Goal: Information Seeking & Learning: Learn about a topic

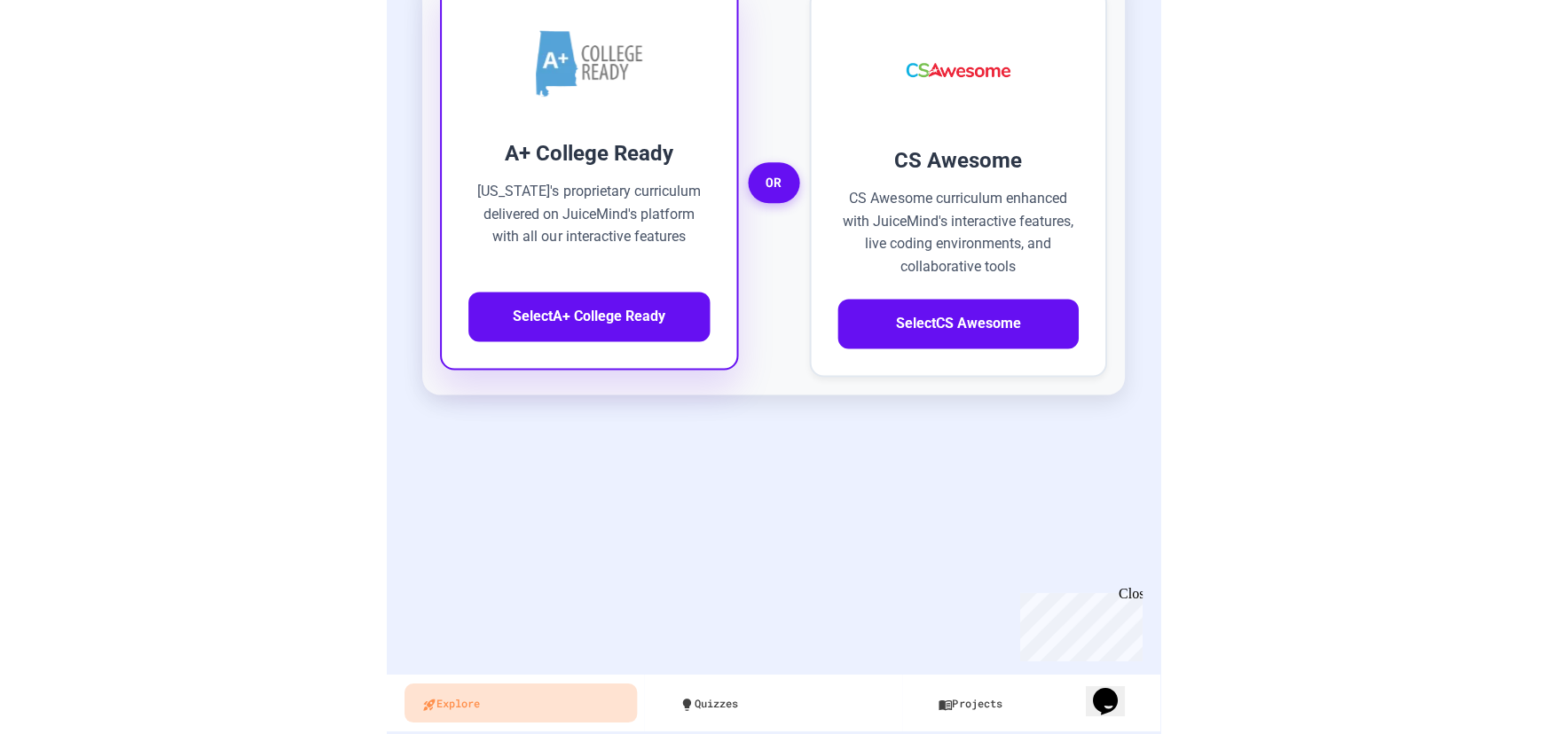
scroll to position [289, 0]
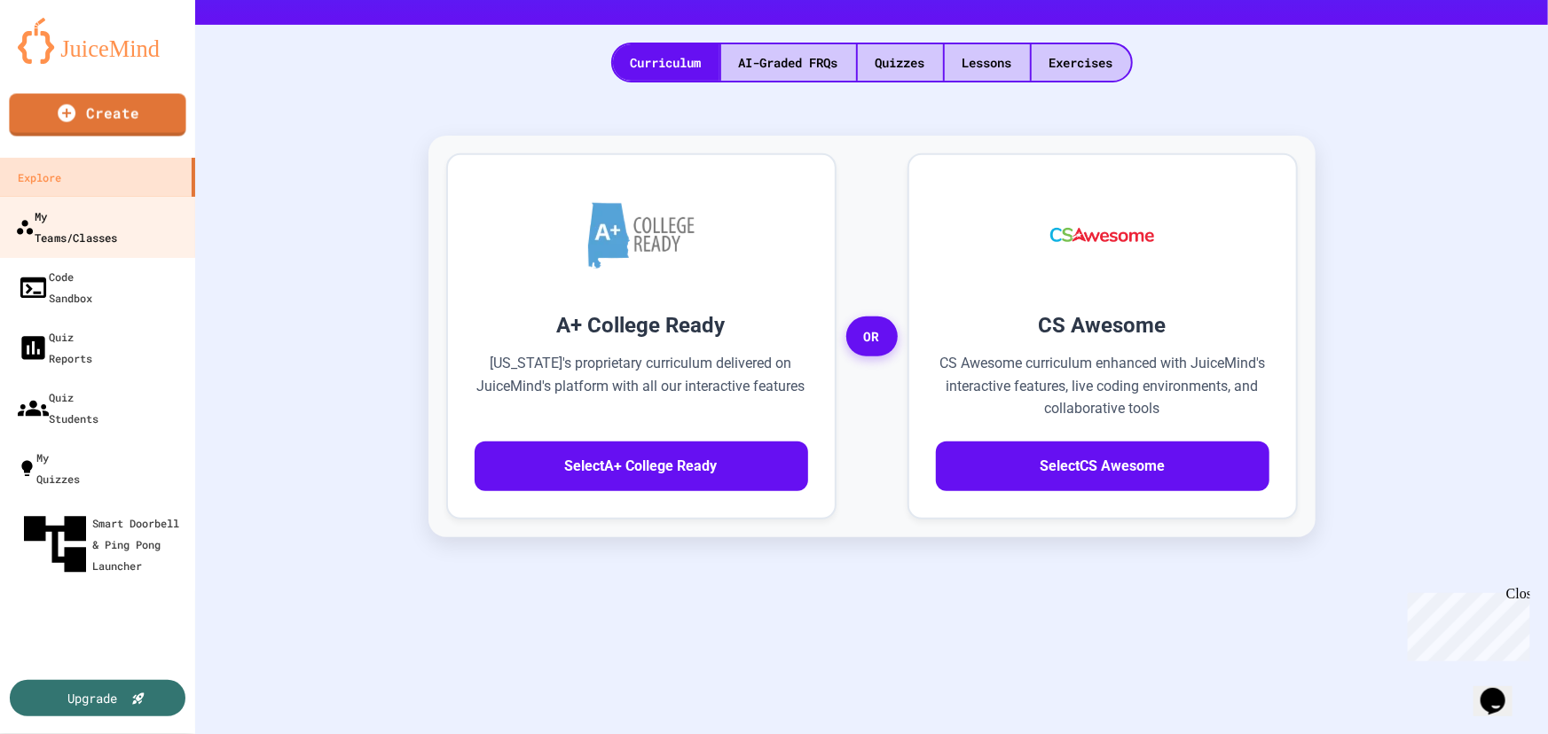
click at [81, 217] on div "My Teams/Classes" at bounding box center [66, 226] width 102 height 43
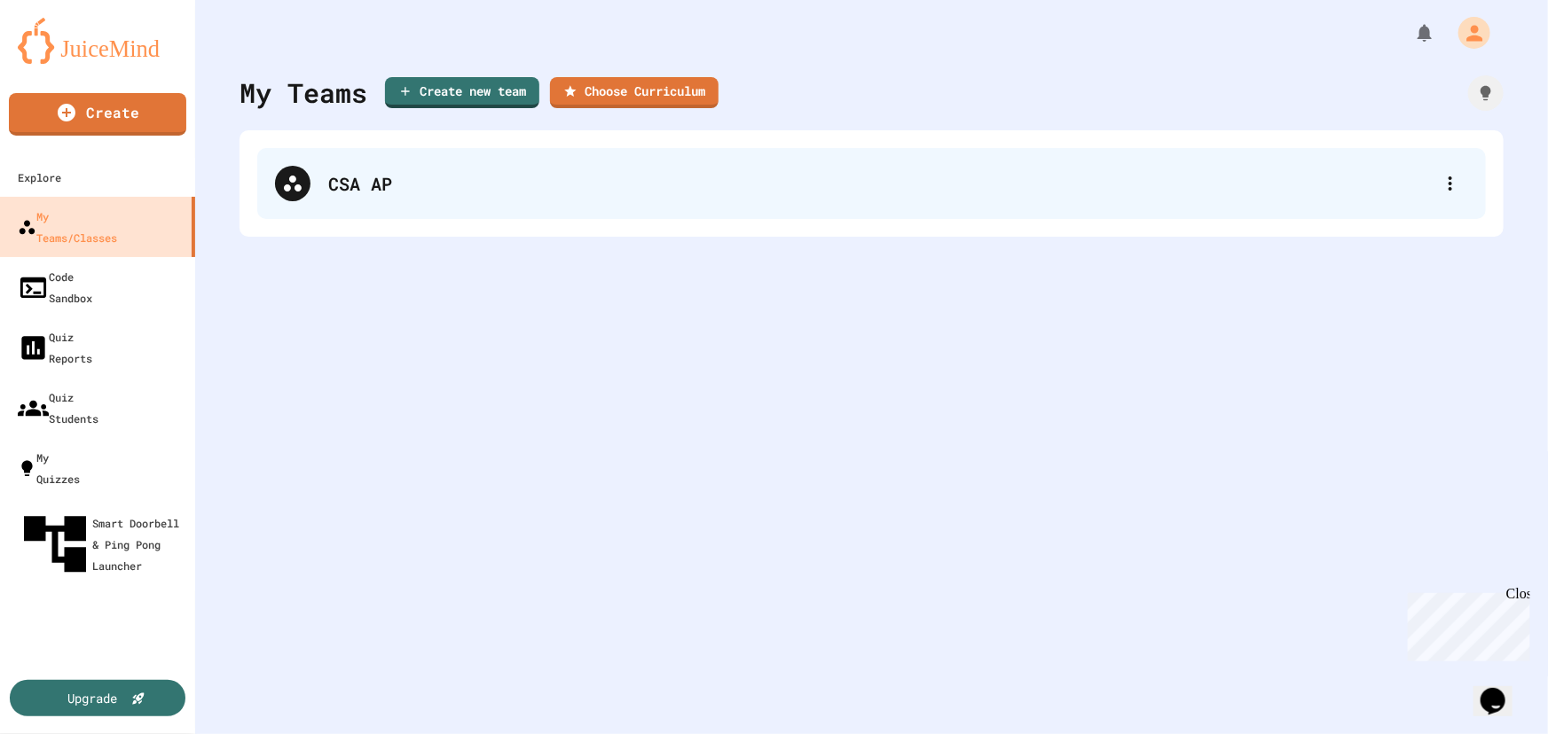
click at [340, 184] on div "CSA AP" at bounding box center [880, 183] width 1104 height 27
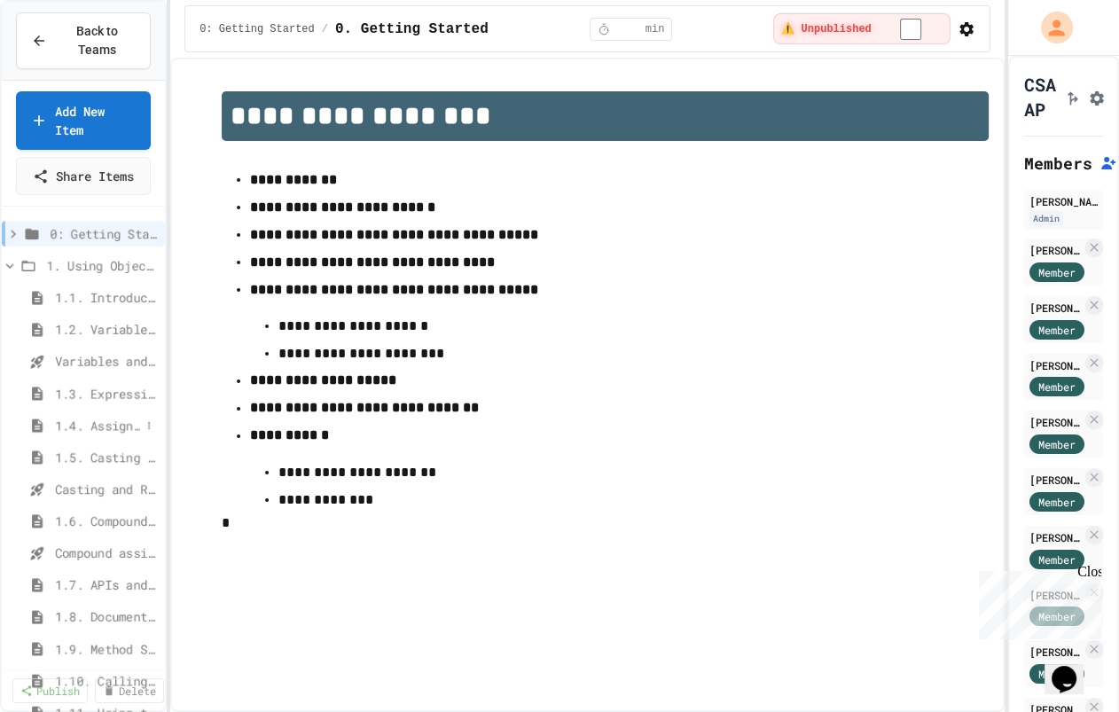
click at [93, 430] on span "1.4. Assignment and Input" at bounding box center [97, 425] width 85 height 19
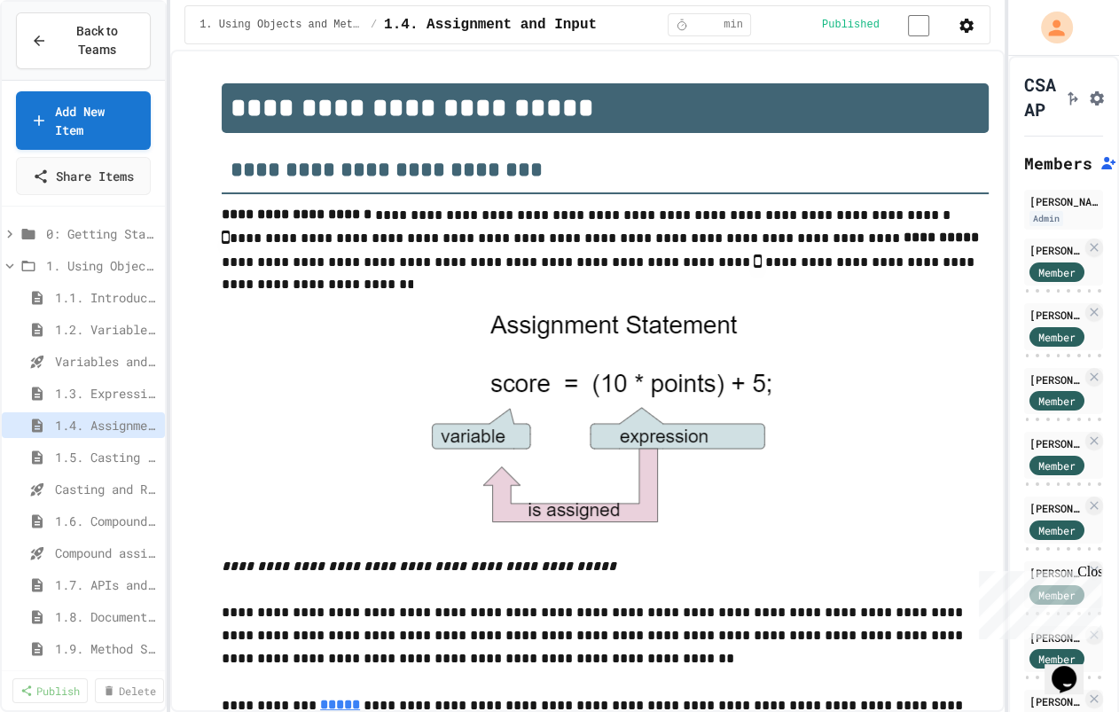
click at [772, 22] on icon "button" at bounding box center [967, 26] width 14 height 14
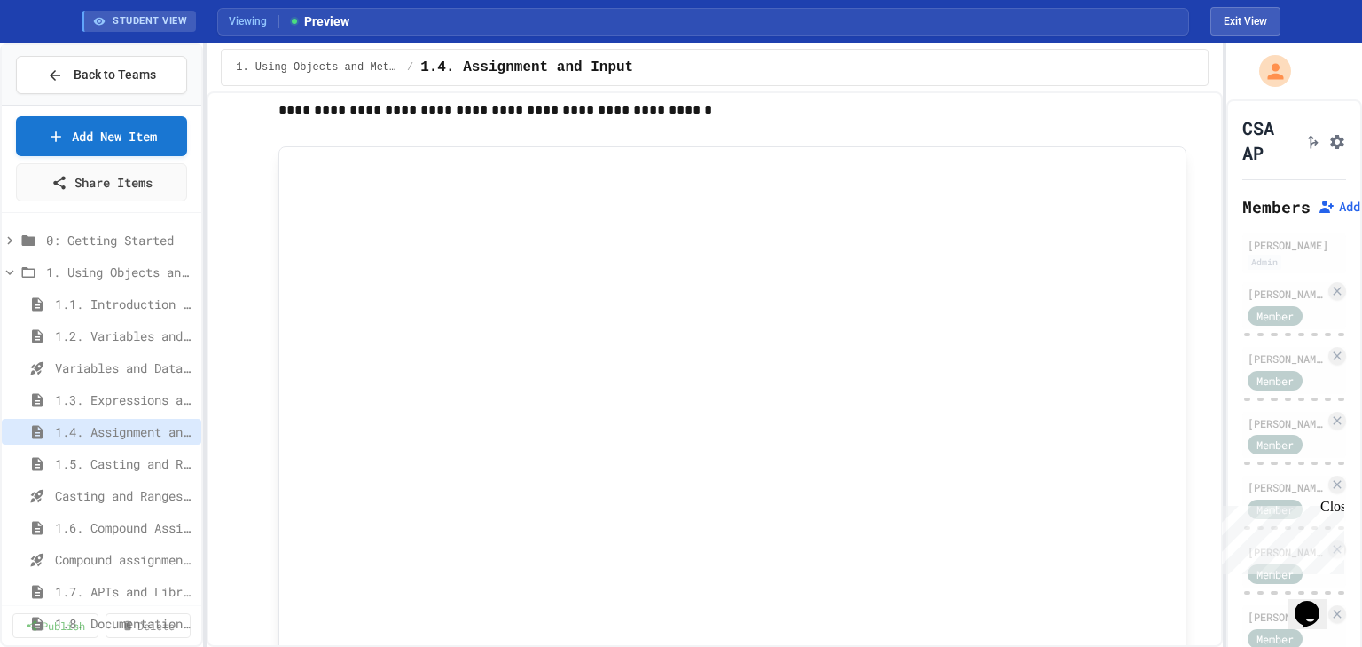
scroll to position [1289, 0]
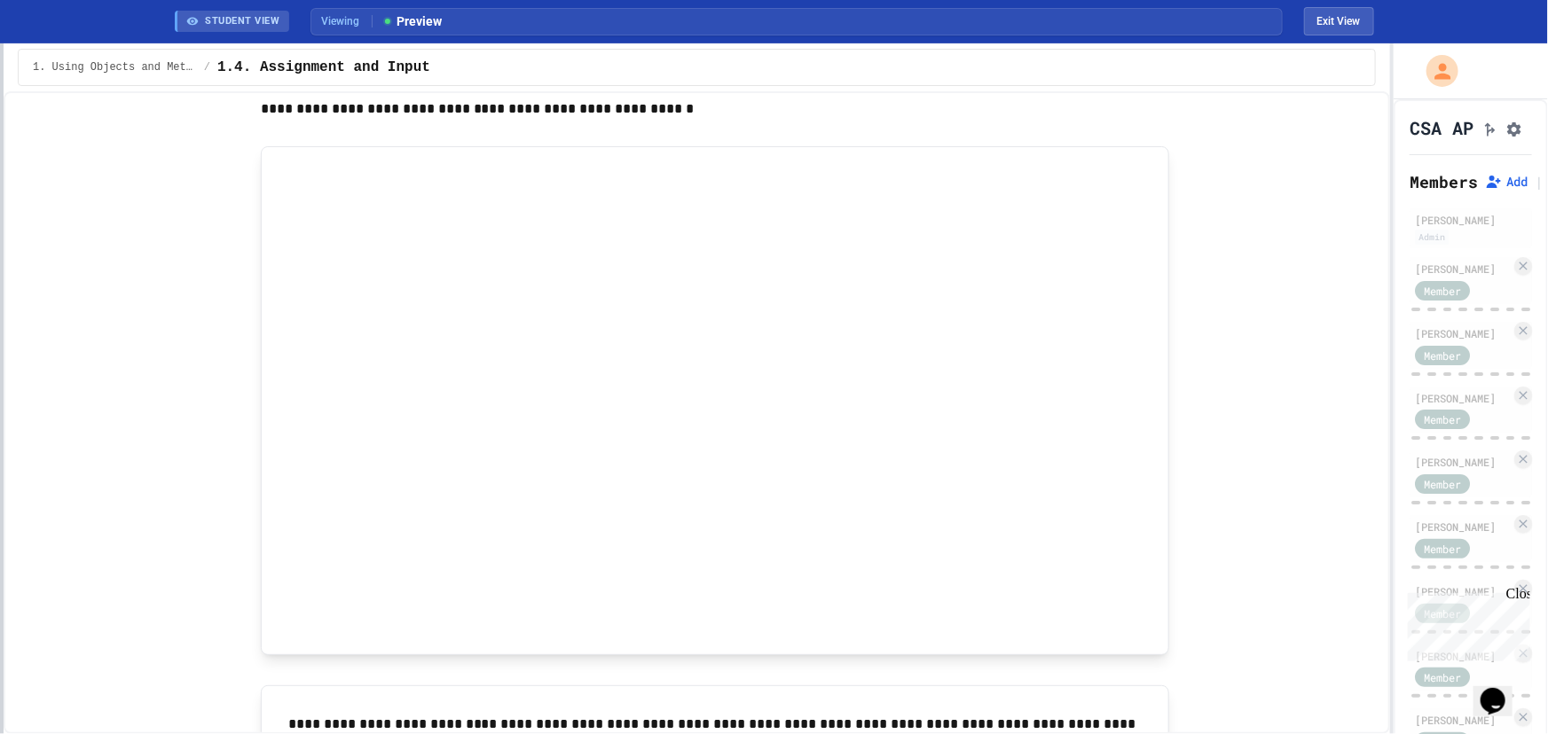
click at [0, 106] on div at bounding box center [2, 388] width 4 height 691
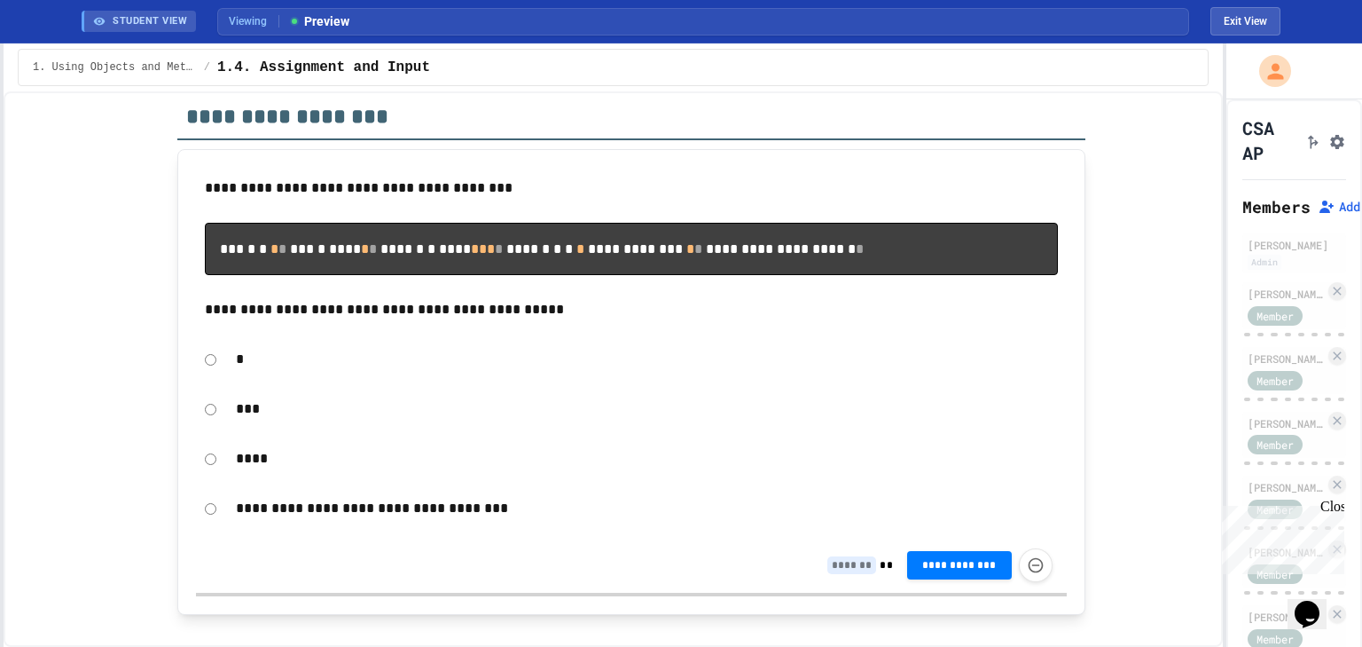
scroll to position [9193, 0]
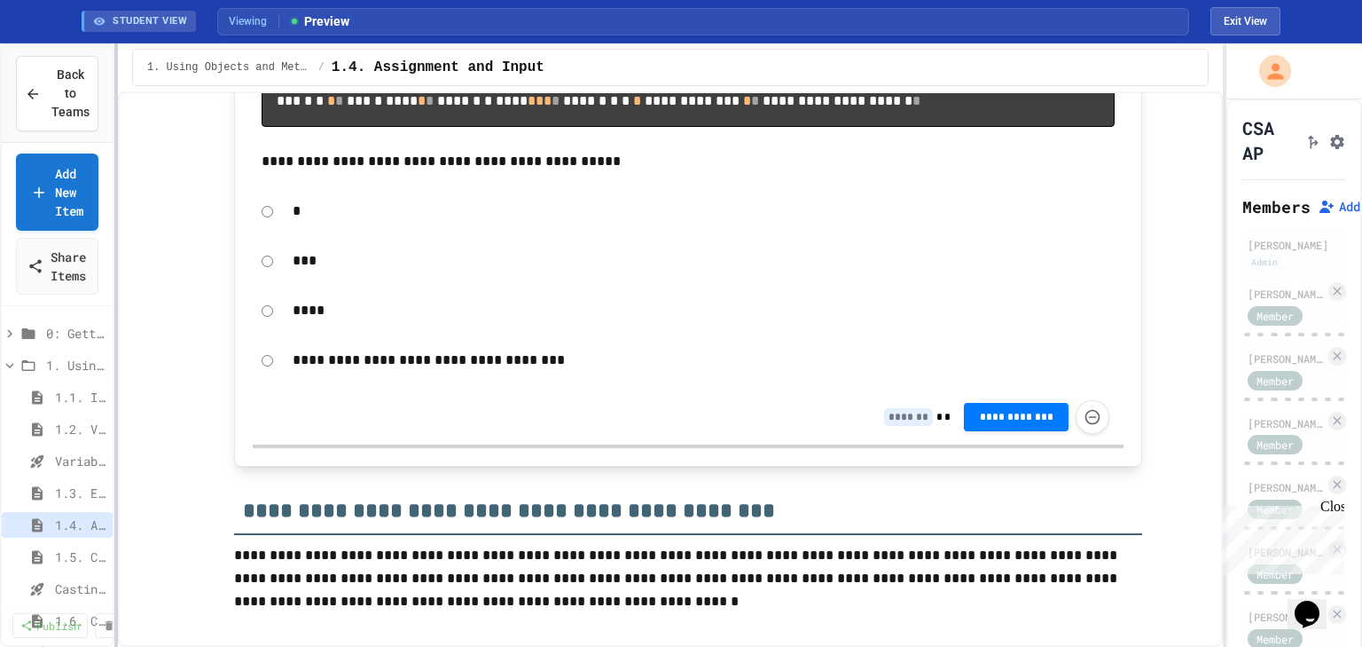
click at [114, 145] on div at bounding box center [116, 344] width 4 height 603
click at [60, 545] on div "1.5. Casting and Ranges of Values" at bounding box center [57, 557] width 111 height 26
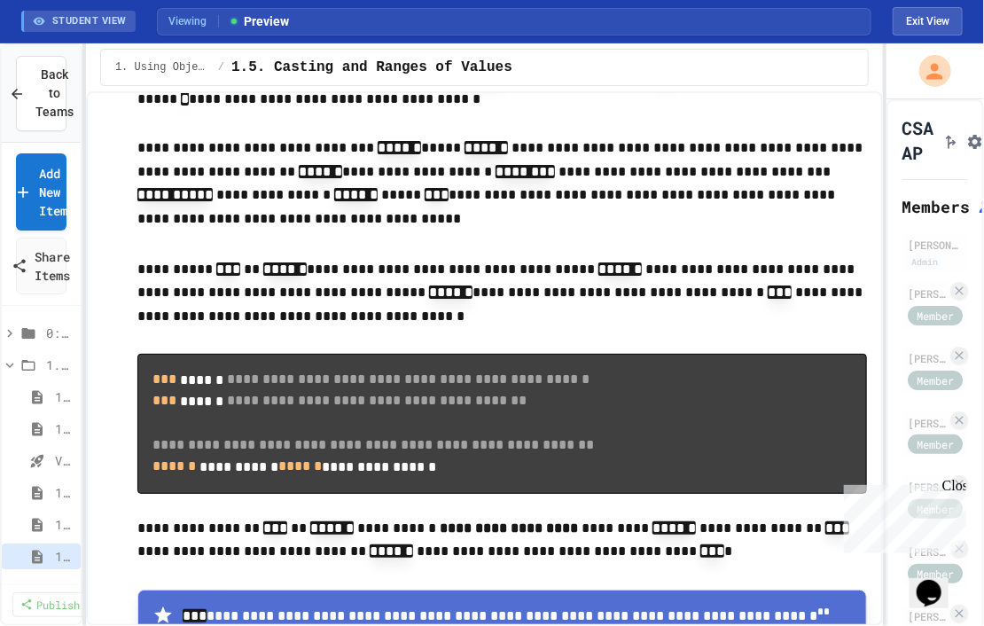
scroll to position [2366, 0]
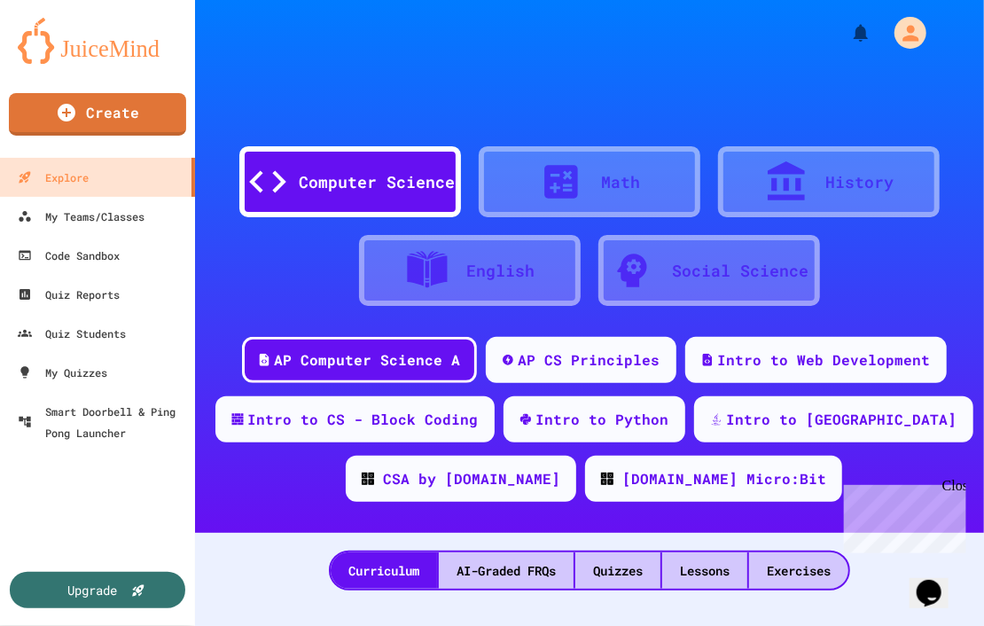
click at [373, 194] on div "Computer Science" at bounding box center [350, 181] width 222 height 71
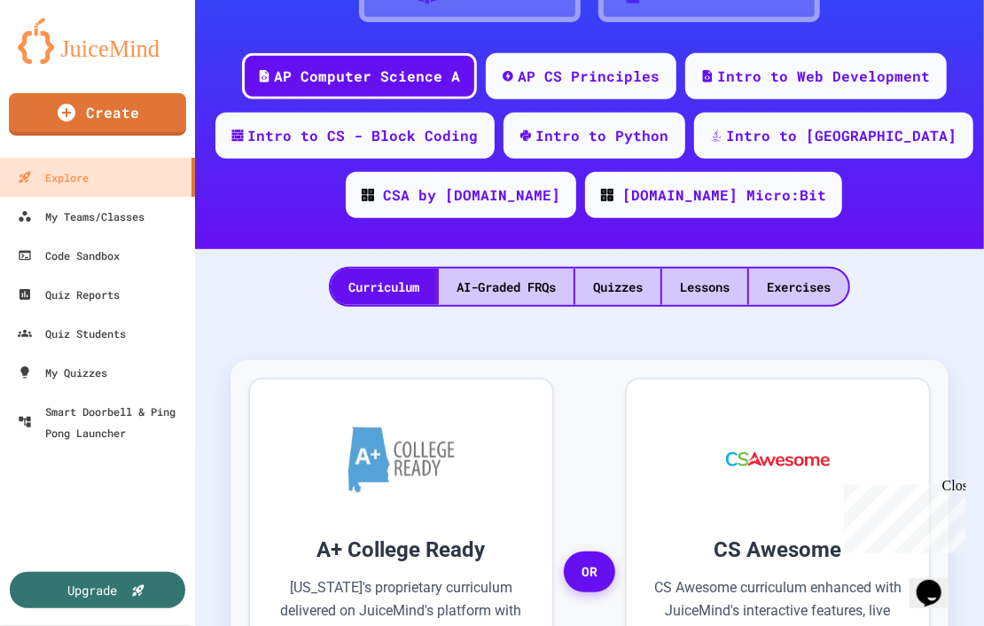
scroll to position [355, 0]
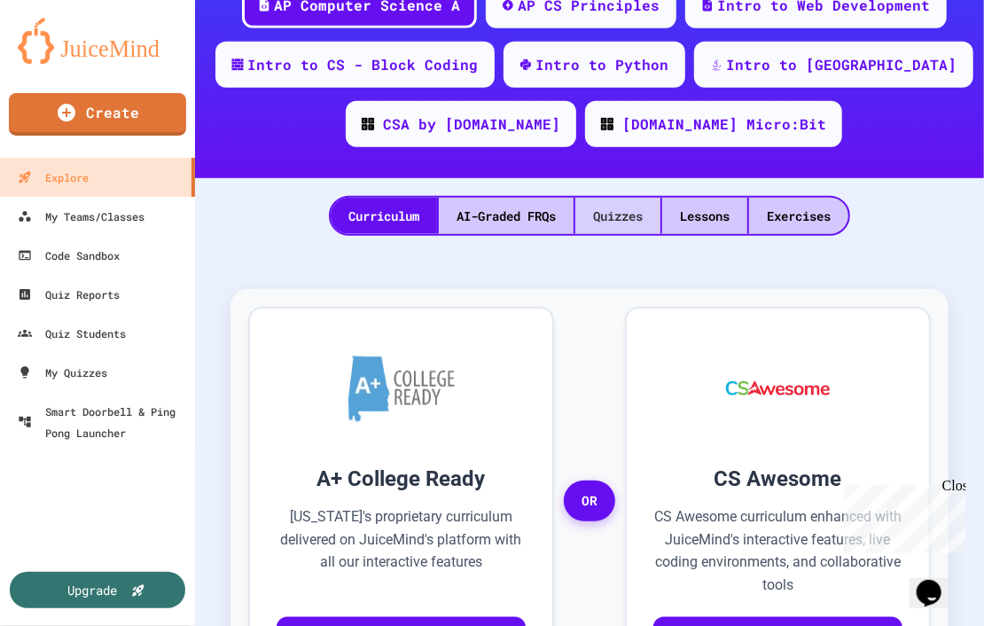
click at [631, 212] on div "Quizzes" at bounding box center [618, 216] width 85 height 36
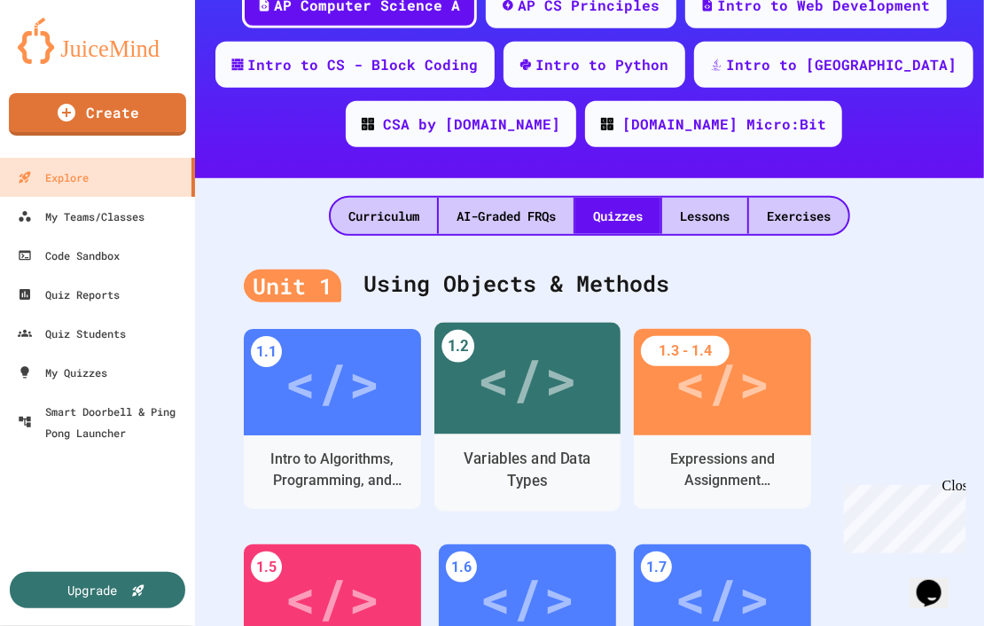
click at [483, 401] on div "</>" at bounding box center [527, 379] width 100 height 84
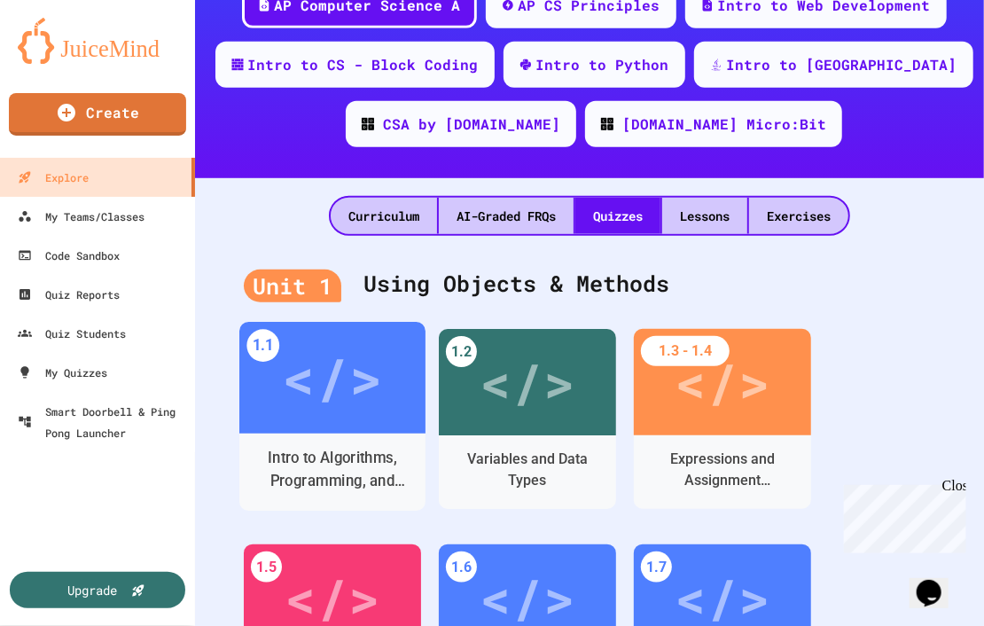
click at [349, 447] on div "Intro to Algorithms, Programming, and Compilers" at bounding box center [332, 470] width 186 height 54
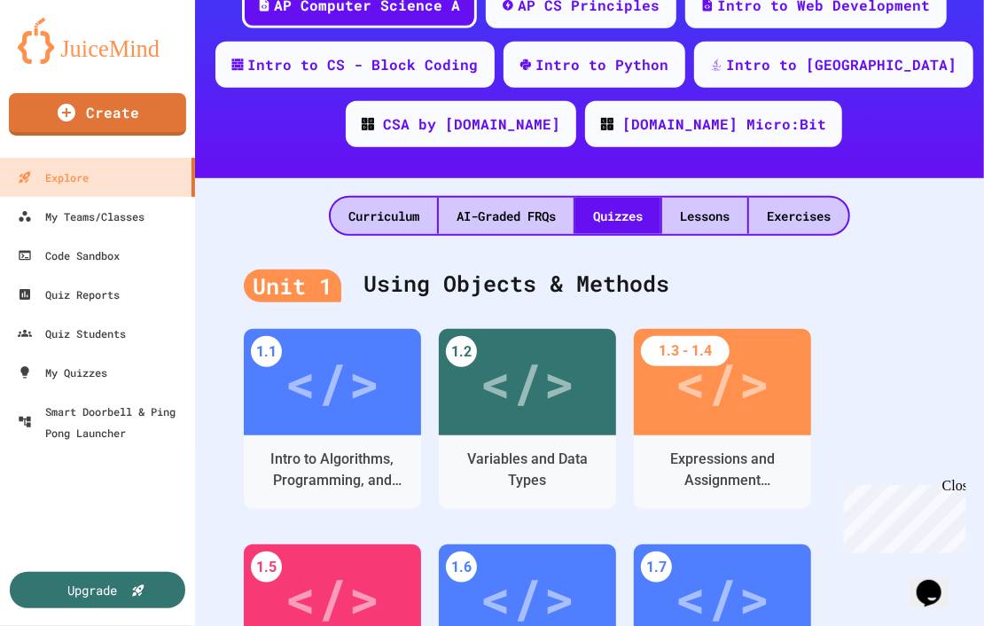
scroll to position [497, 0]
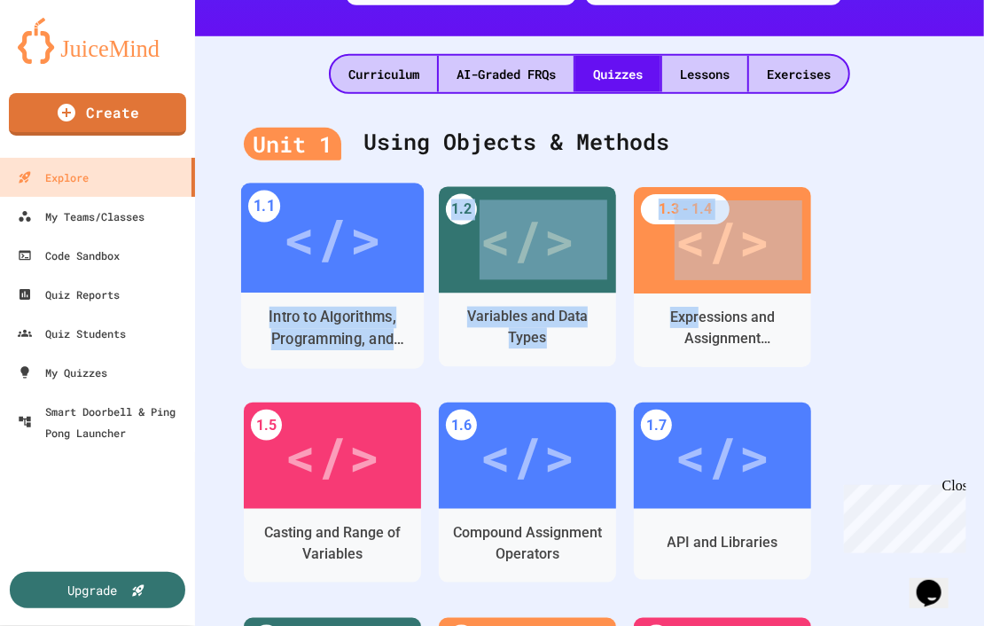
drag, startPoint x: 699, startPoint y: 310, endPoint x: 378, endPoint y: 290, distance: 321.7
click at [380, 287] on div "</>" at bounding box center [332, 237] width 186 height 112
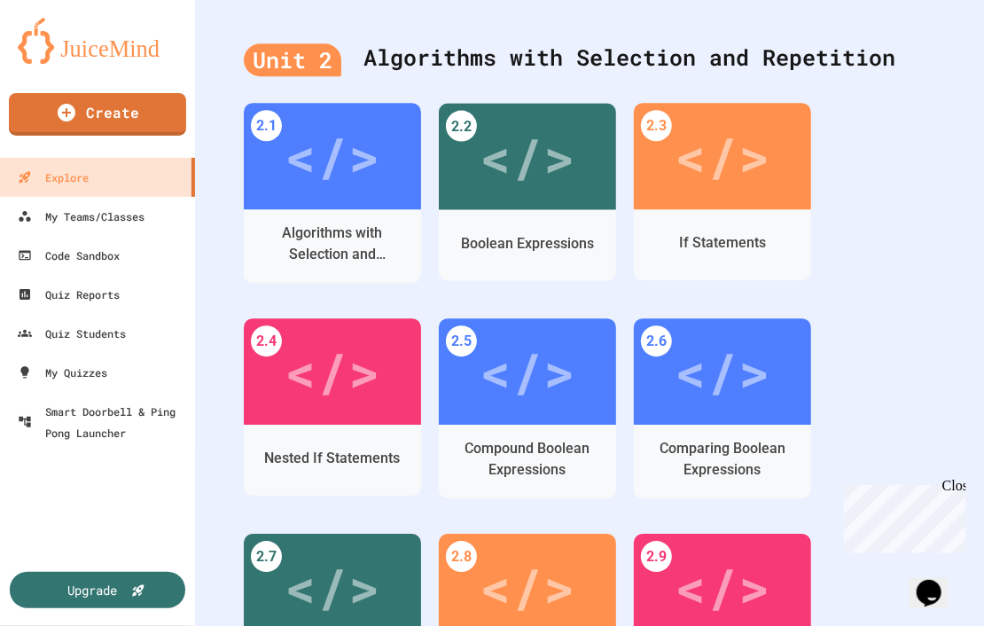
scroll to position [1419, 0]
